Goal: Download file/media

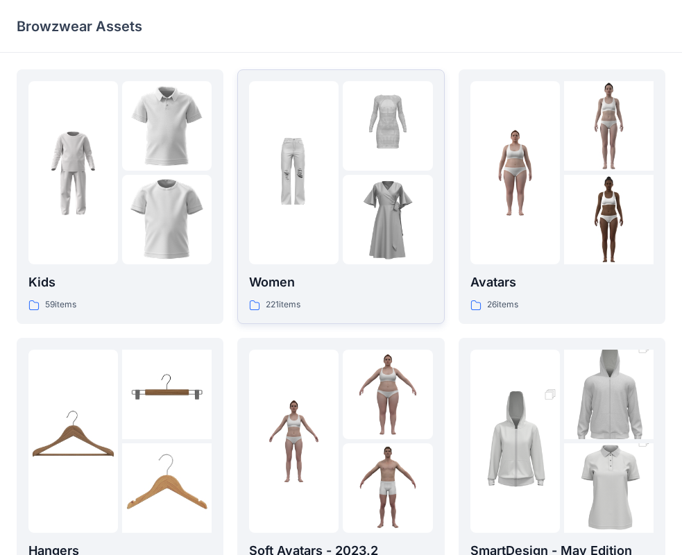
click at [299, 250] on div at bounding box center [293, 172] width 89 height 183
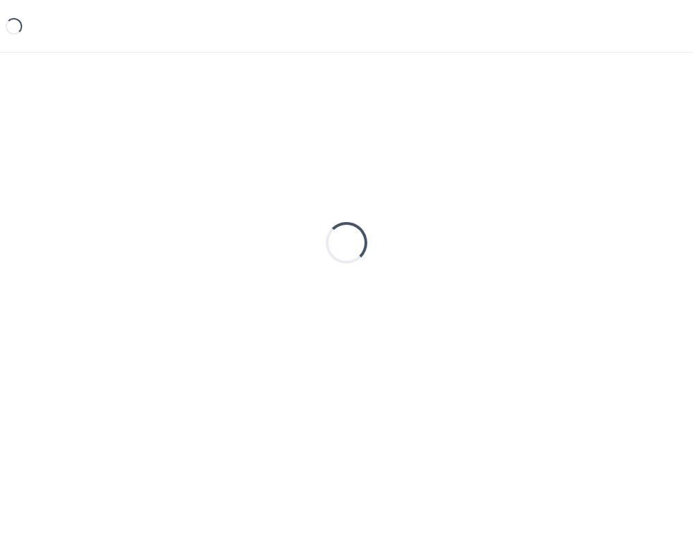
click at [299, 250] on div "Loading..." at bounding box center [347, 242] width 660 height 347
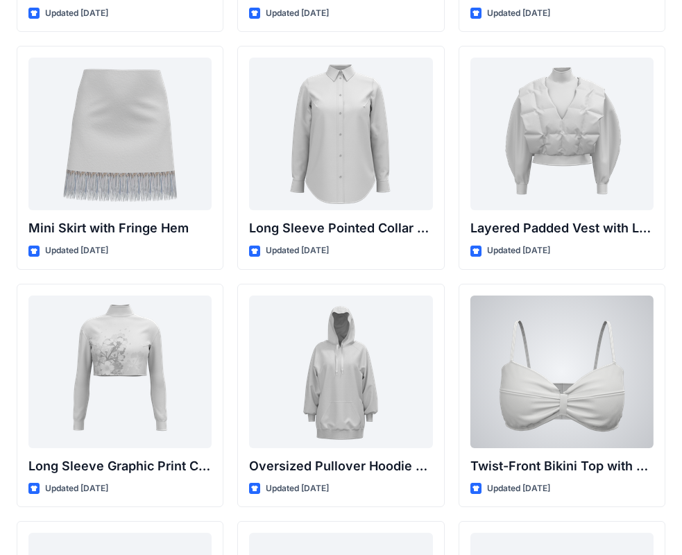
scroll to position [4269, 0]
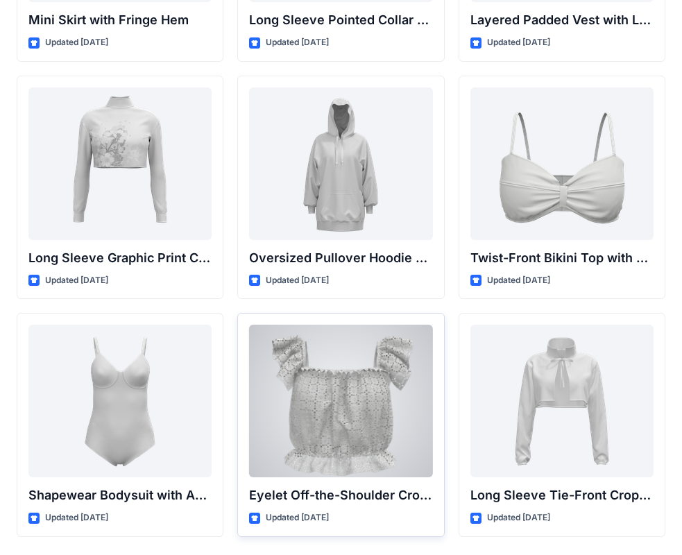
click at [333, 356] on div at bounding box center [340, 400] width 183 height 153
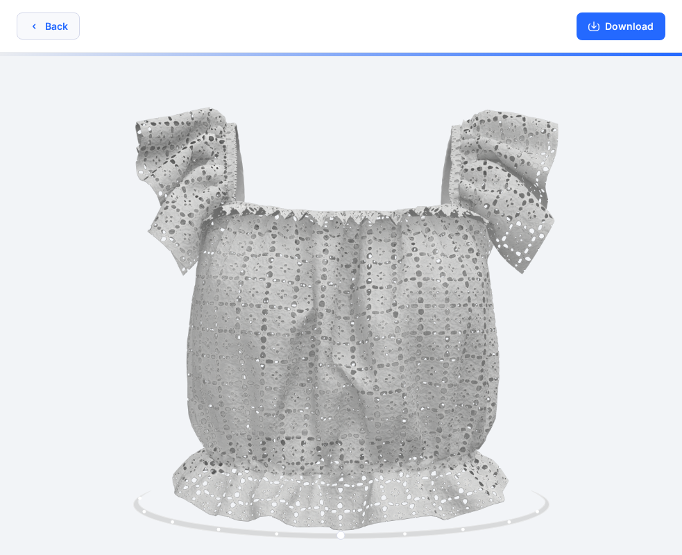
click at [48, 34] on button "Back" at bounding box center [48, 25] width 63 height 27
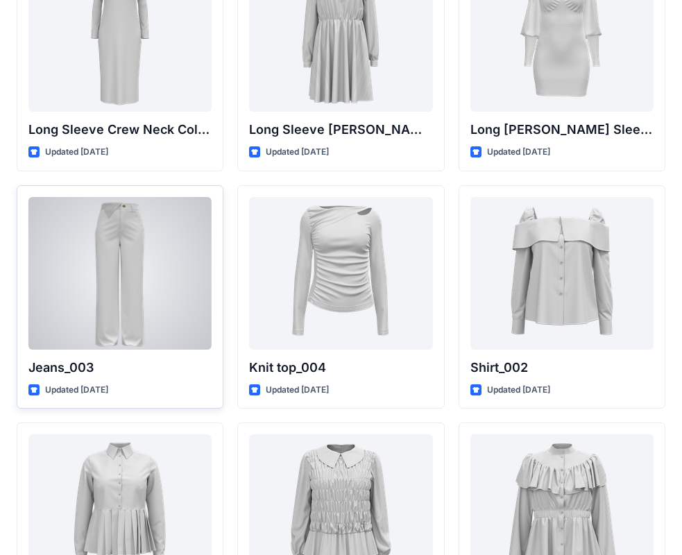
scroll to position [5891, 0]
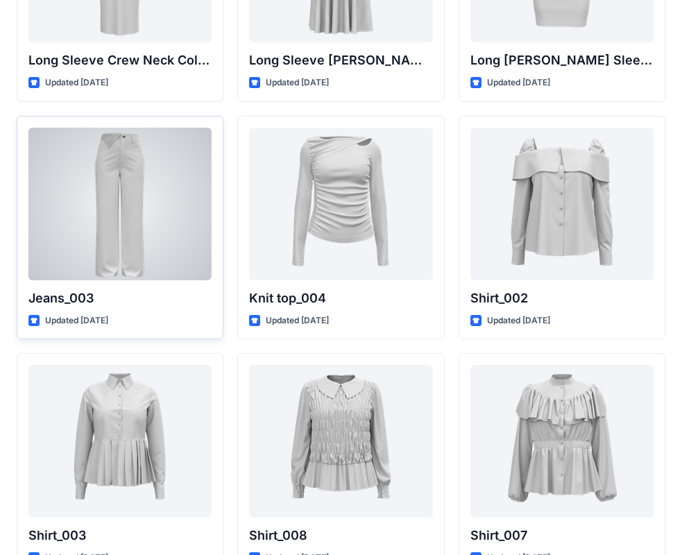
click at [132, 196] on div at bounding box center [119, 204] width 183 height 153
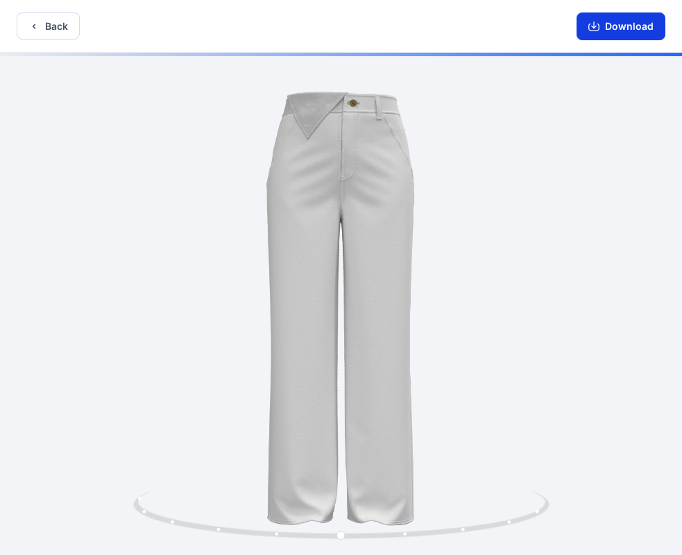
click at [627, 27] on button "Download" at bounding box center [620, 26] width 89 height 28
click at [68, 36] on button "Back" at bounding box center [48, 25] width 63 height 27
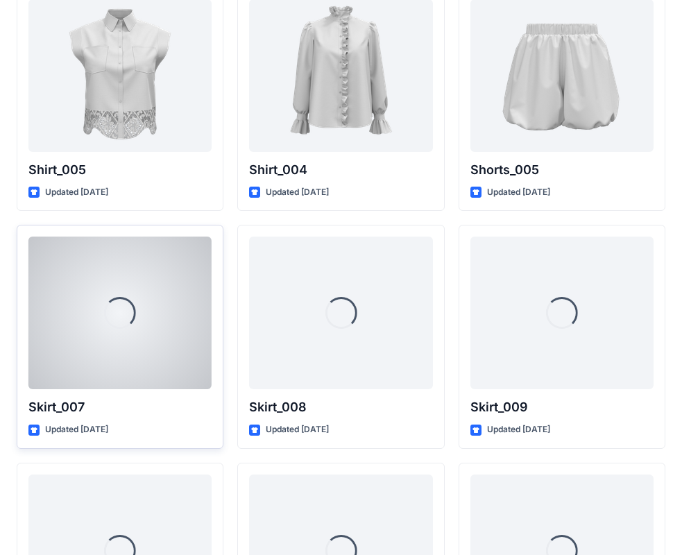
scroll to position [6564, 0]
